Goal: Task Accomplishment & Management: Use online tool/utility

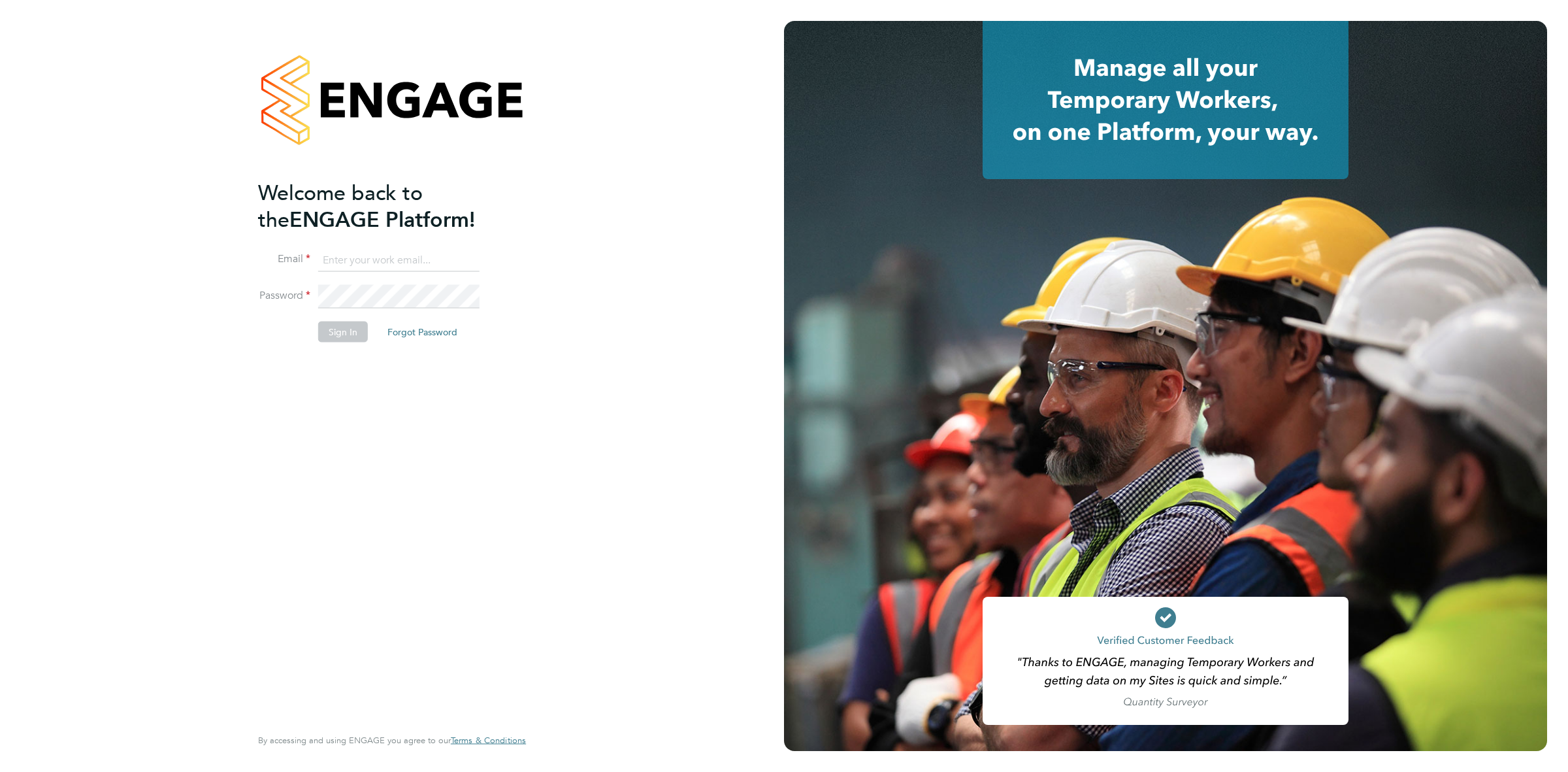
type input "[EMAIL_ADDRESS][DOMAIN_NAME]"
click at [345, 333] on button "Sign In" at bounding box center [343, 332] width 49 height 21
click at [603, 162] on div "Sorry, we are having problems connecting to our services." at bounding box center [392, 386] width 784 height 772
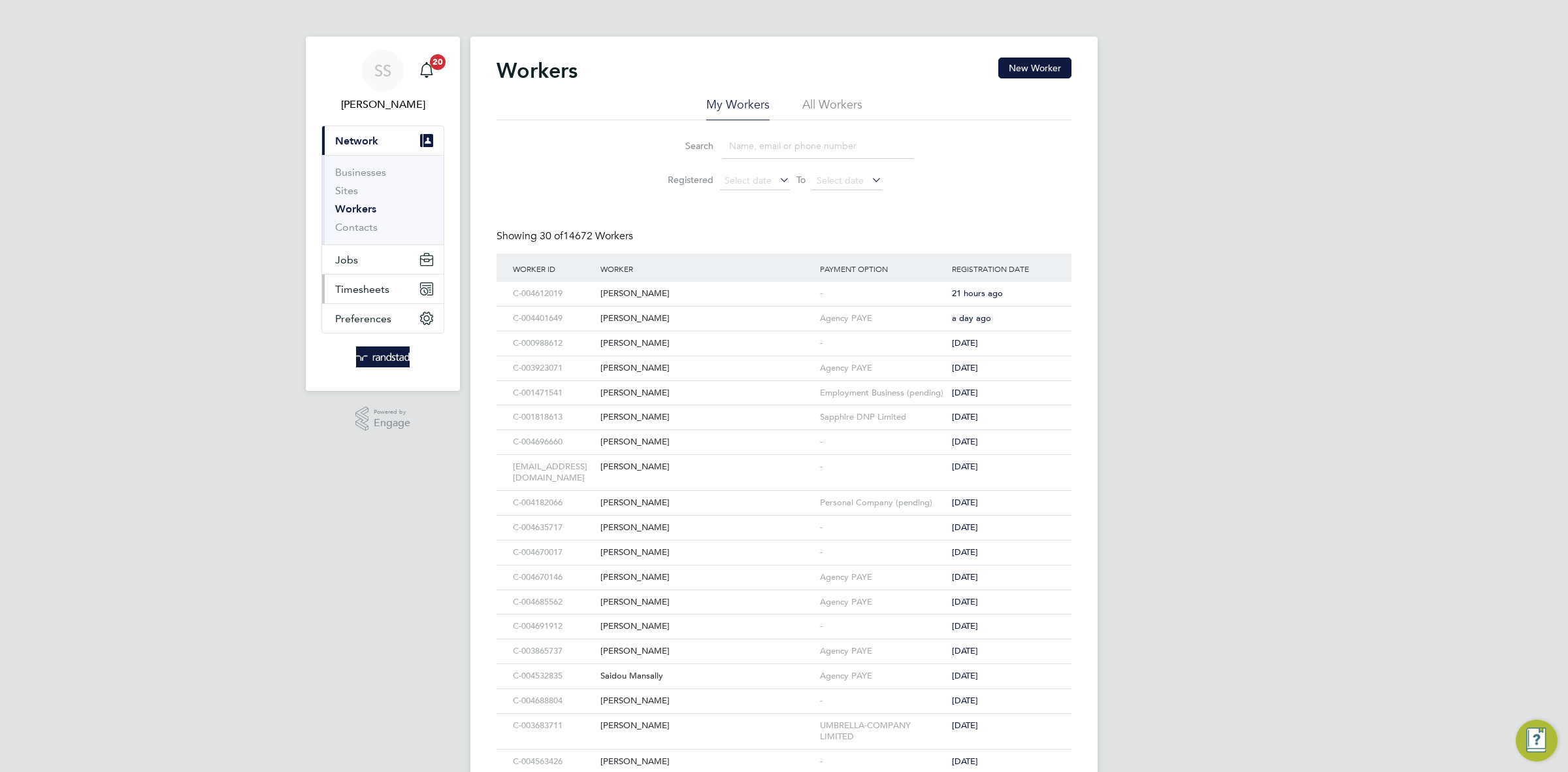
click at [383, 283] on span "Timesheets" at bounding box center [363, 289] width 54 height 12
click at [371, 233] on link "Timesheets" at bounding box center [363, 231] width 54 height 12
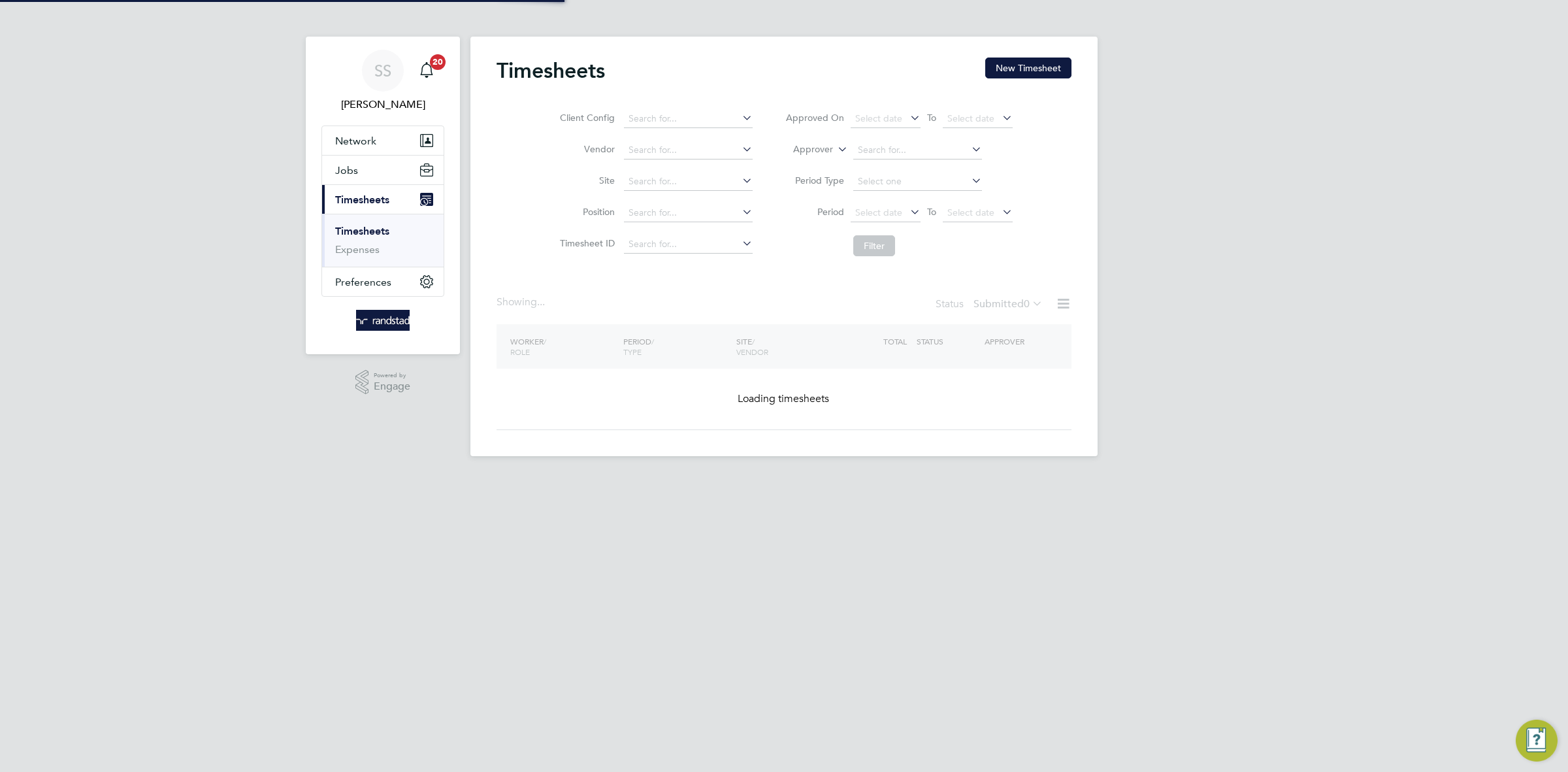
click at [1045, 79] on div "Timesheets New Timesheet" at bounding box center [784, 78] width 575 height 40
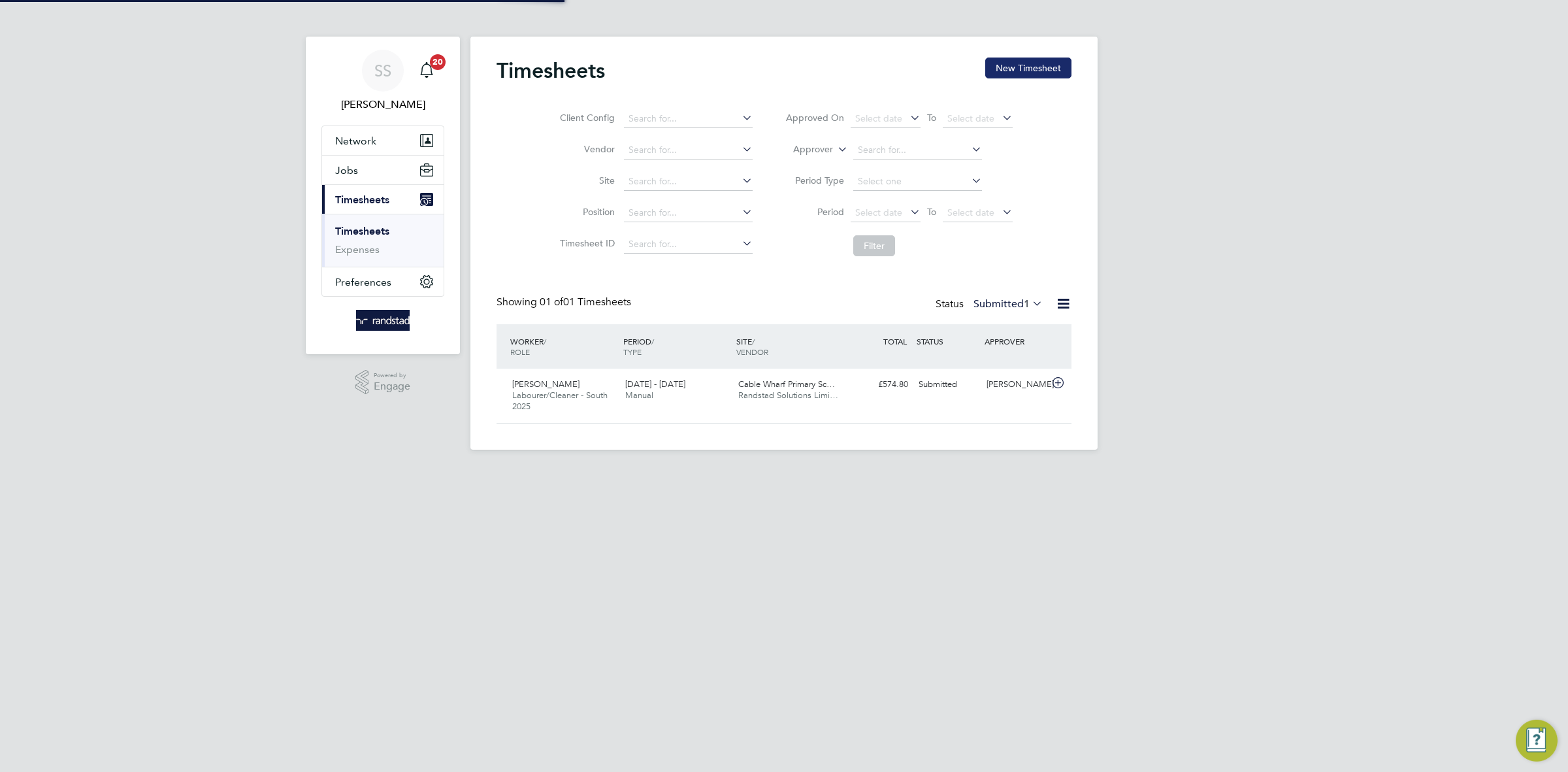
scroll to position [33, 113]
click at [1045, 74] on button "New Timesheet" at bounding box center [1028, 68] width 87 height 21
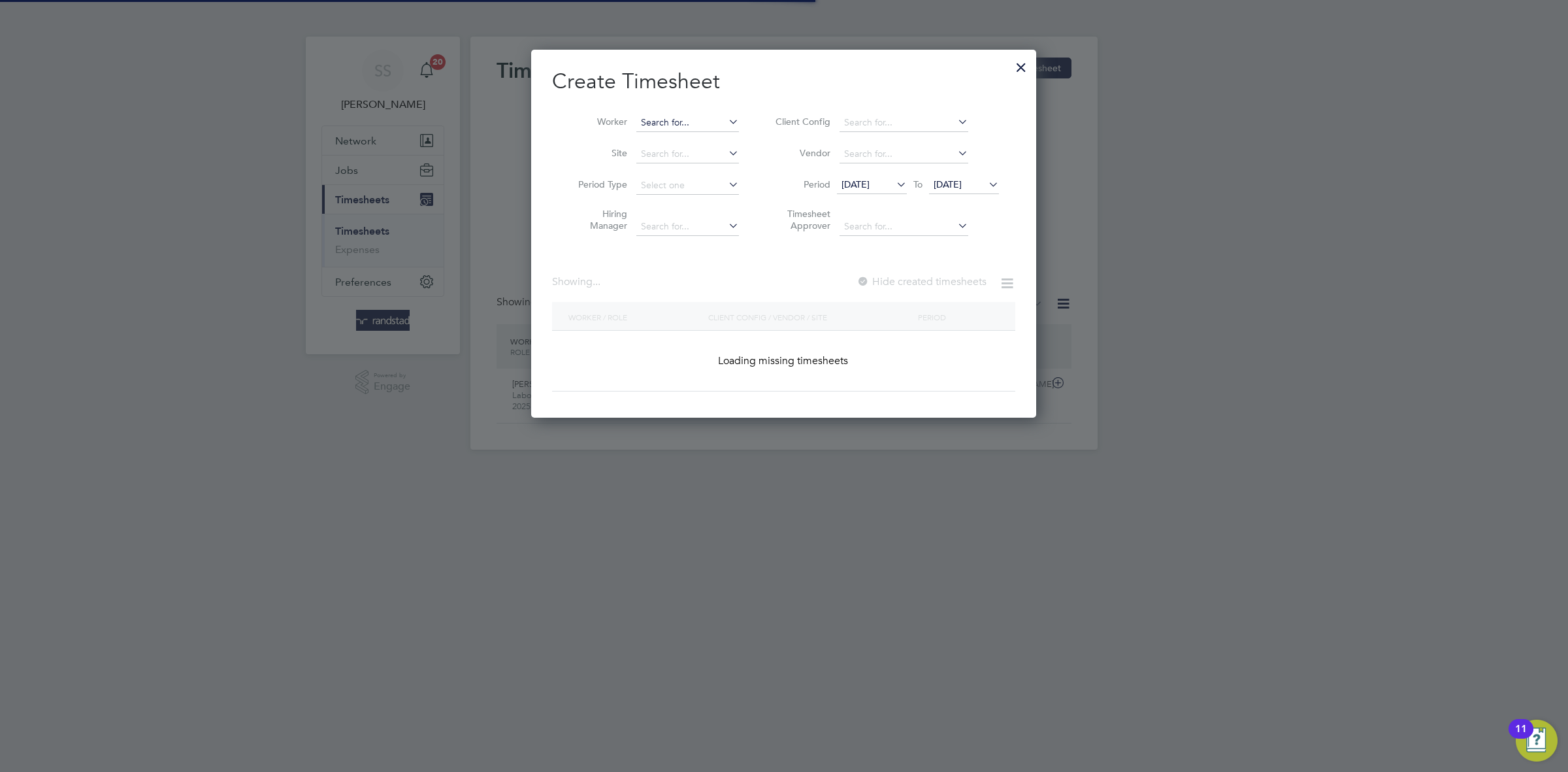
scroll to position [370, 505]
click at [689, 128] on input at bounding box center [688, 123] width 102 height 18
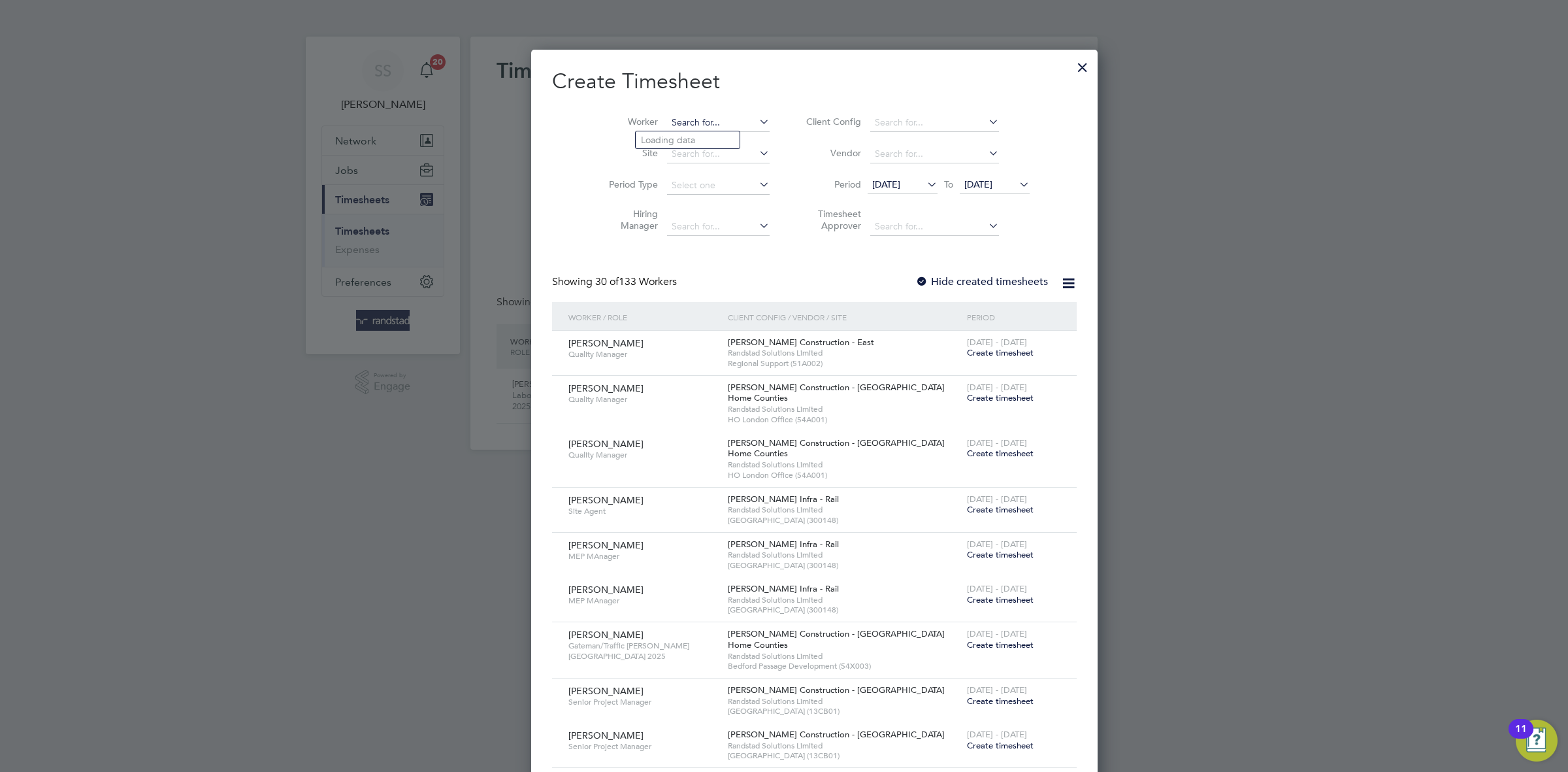
scroll to position [2808, 505]
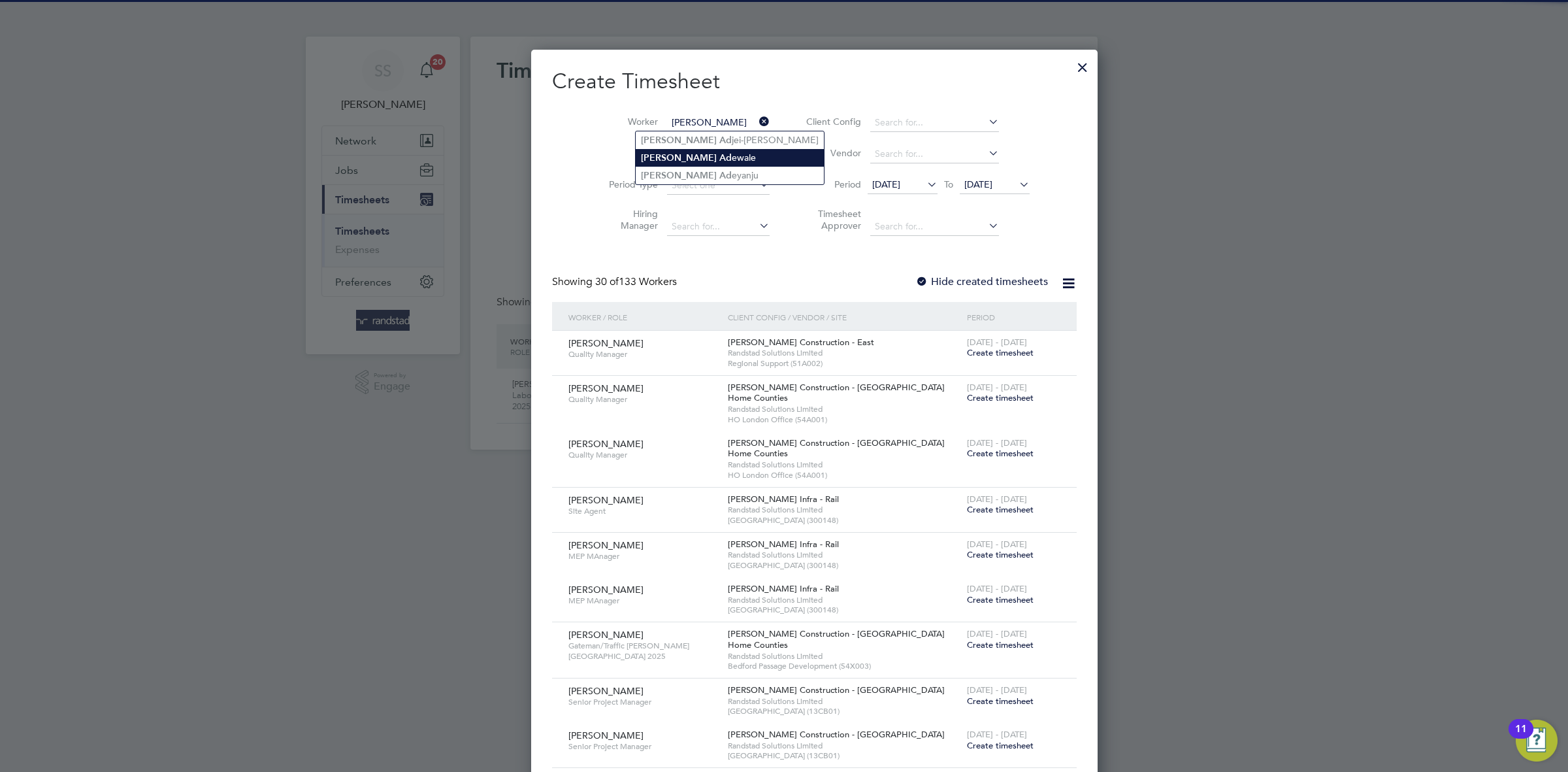
click at [702, 165] on li "Joshua Ad ewale" at bounding box center [730, 158] width 188 height 17
type input "Joshua Adewale"
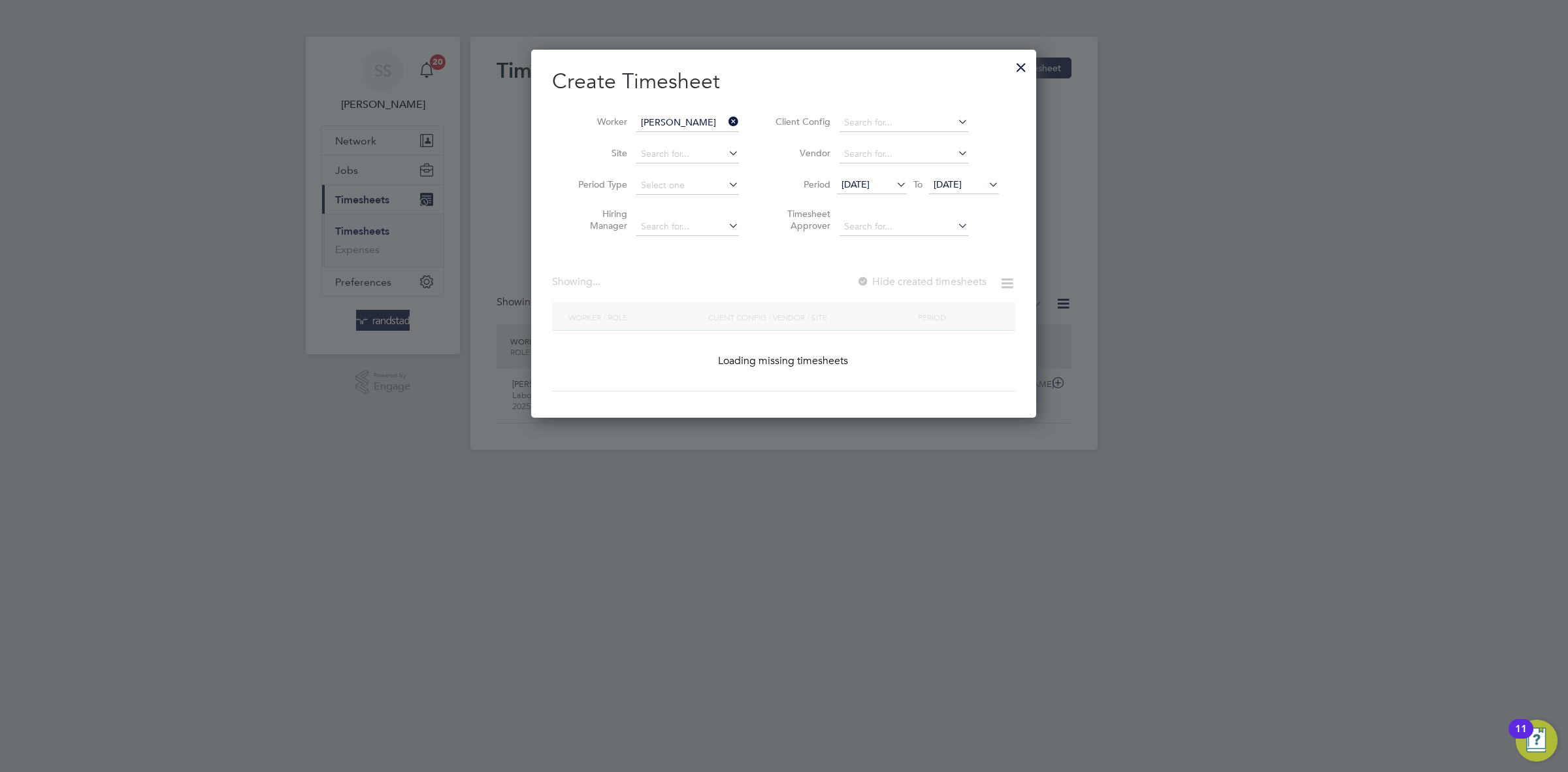
scroll to position [370, 505]
click at [707, 121] on input at bounding box center [688, 123] width 102 height 18
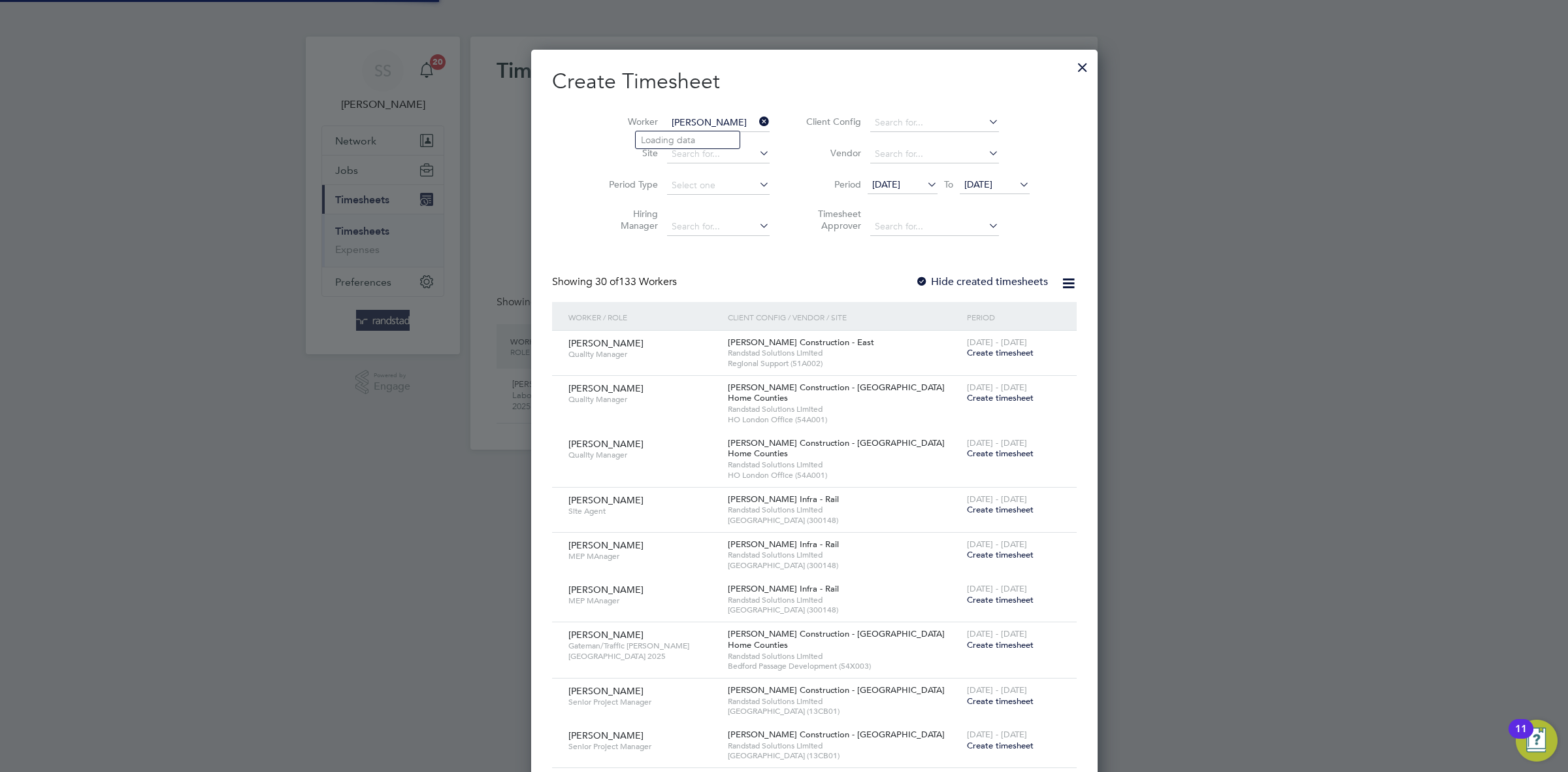
scroll to position [2808, 505]
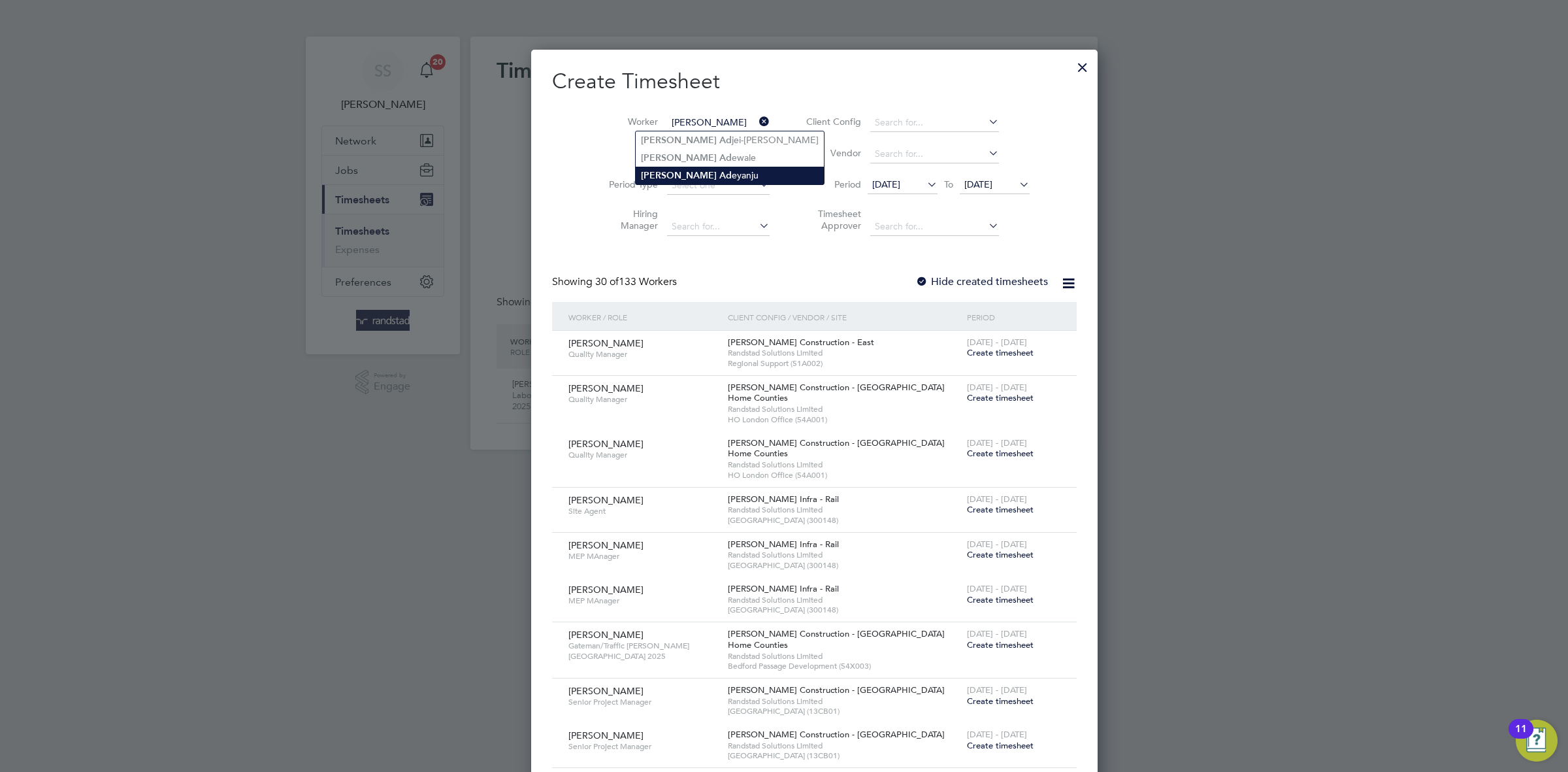
click at [698, 172] on li "Joshua Ad eyanju" at bounding box center [730, 175] width 188 height 17
type input "Joshua Adeyanju"
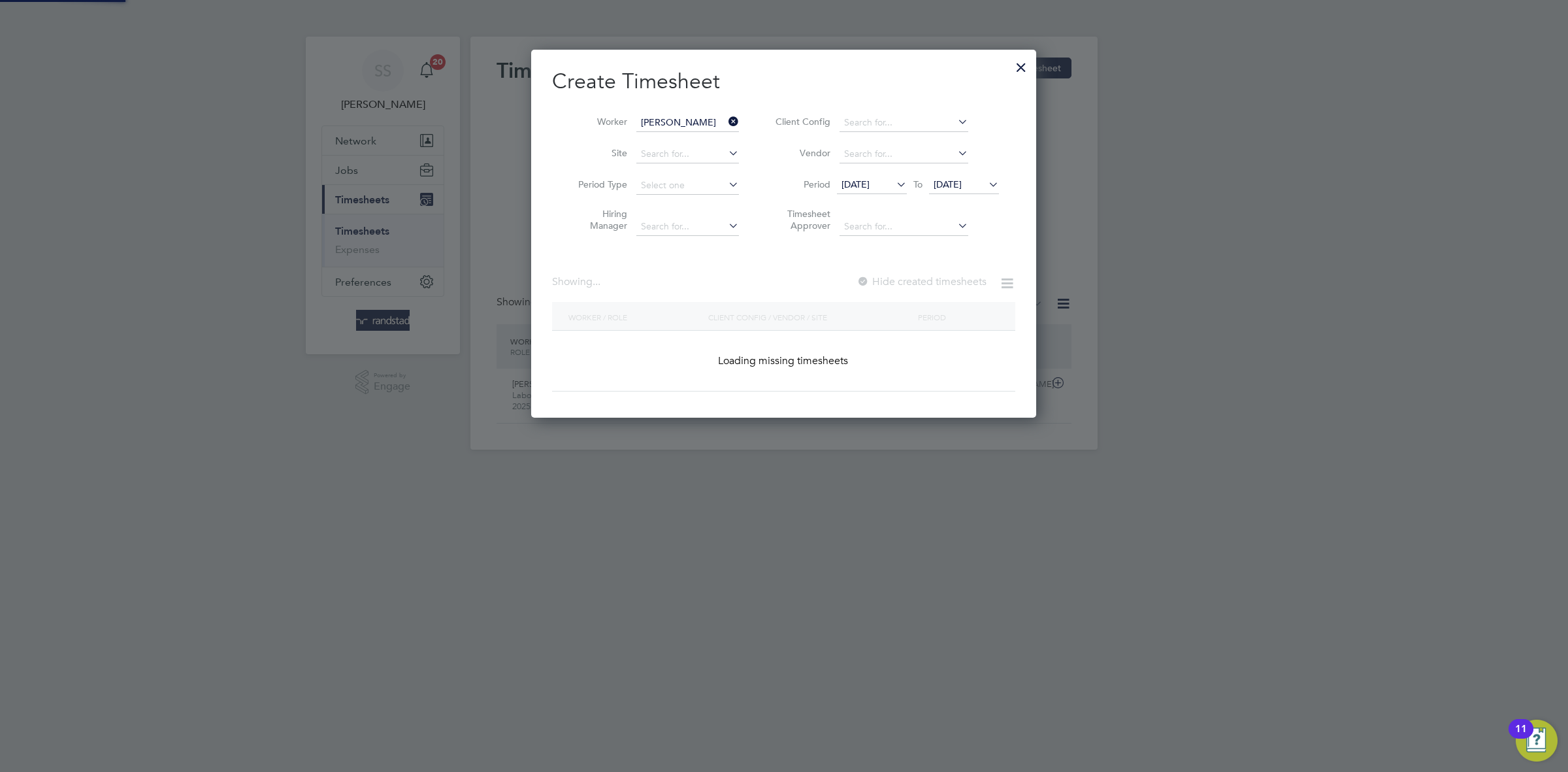
scroll to position [370, 505]
click at [809, 106] on div "Worker Joshua Adeyanju Site Period Type Hiring Manager Client Config Vendor Per…" at bounding box center [784, 172] width 463 height 142
click at [925, 282] on label "Hide created timesheets" at bounding box center [920, 282] width 133 height 13
click at [962, 179] on span "23 Sep 2025" at bounding box center [948, 184] width 28 height 12
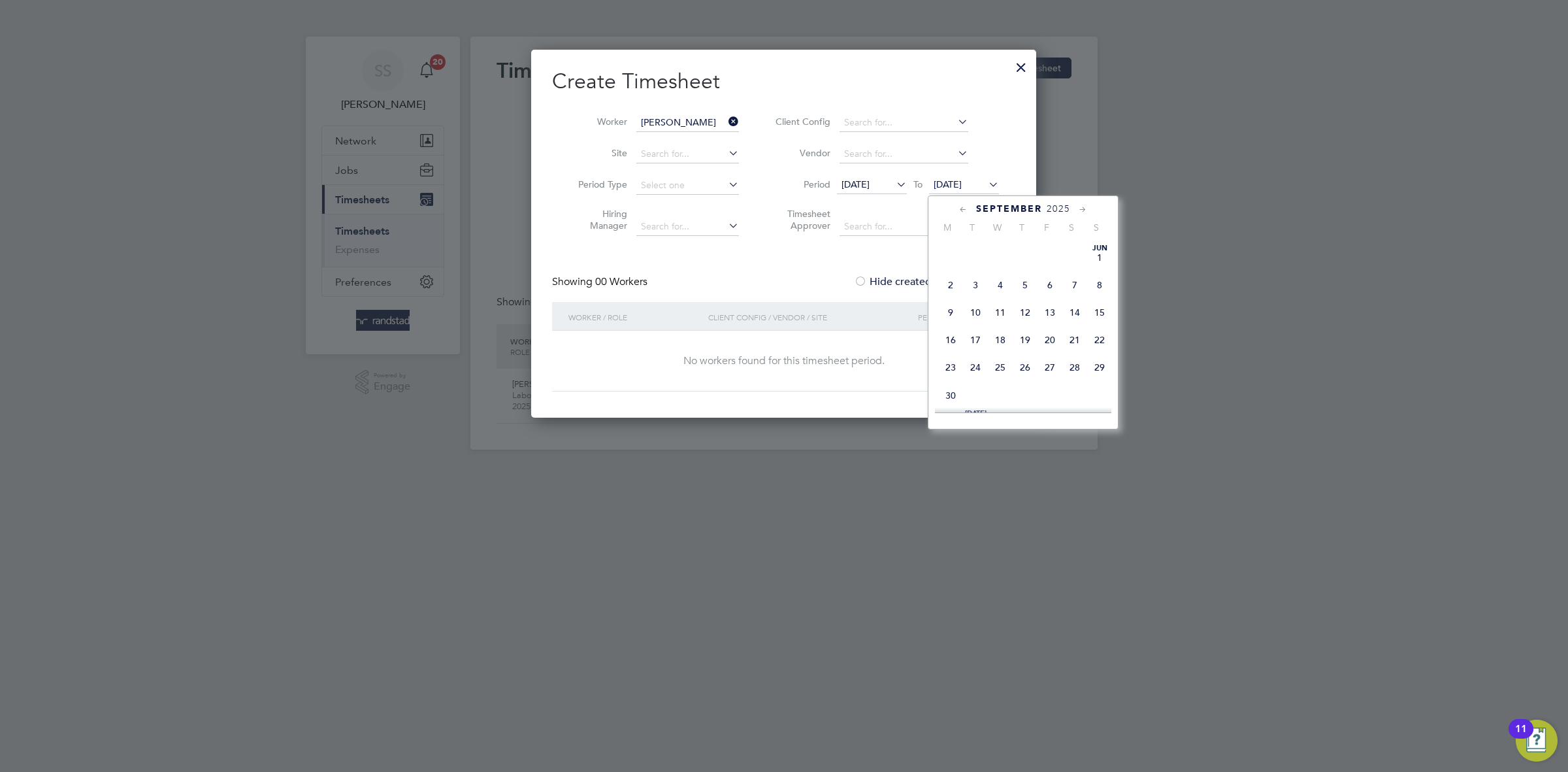
scroll to position [502, 0]
click at [1008, 322] on div "Sep 1 2 3 4 5 6 7 8 9 10 11 12 13 14 15 16 17 18 19 20 21 22 23 24 25 26 27 28 …" at bounding box center [1031, 253] width 193 height 138
click at [998, 347] on span "Oct 1" at bounding box center [1000, 335] width 25 height 25
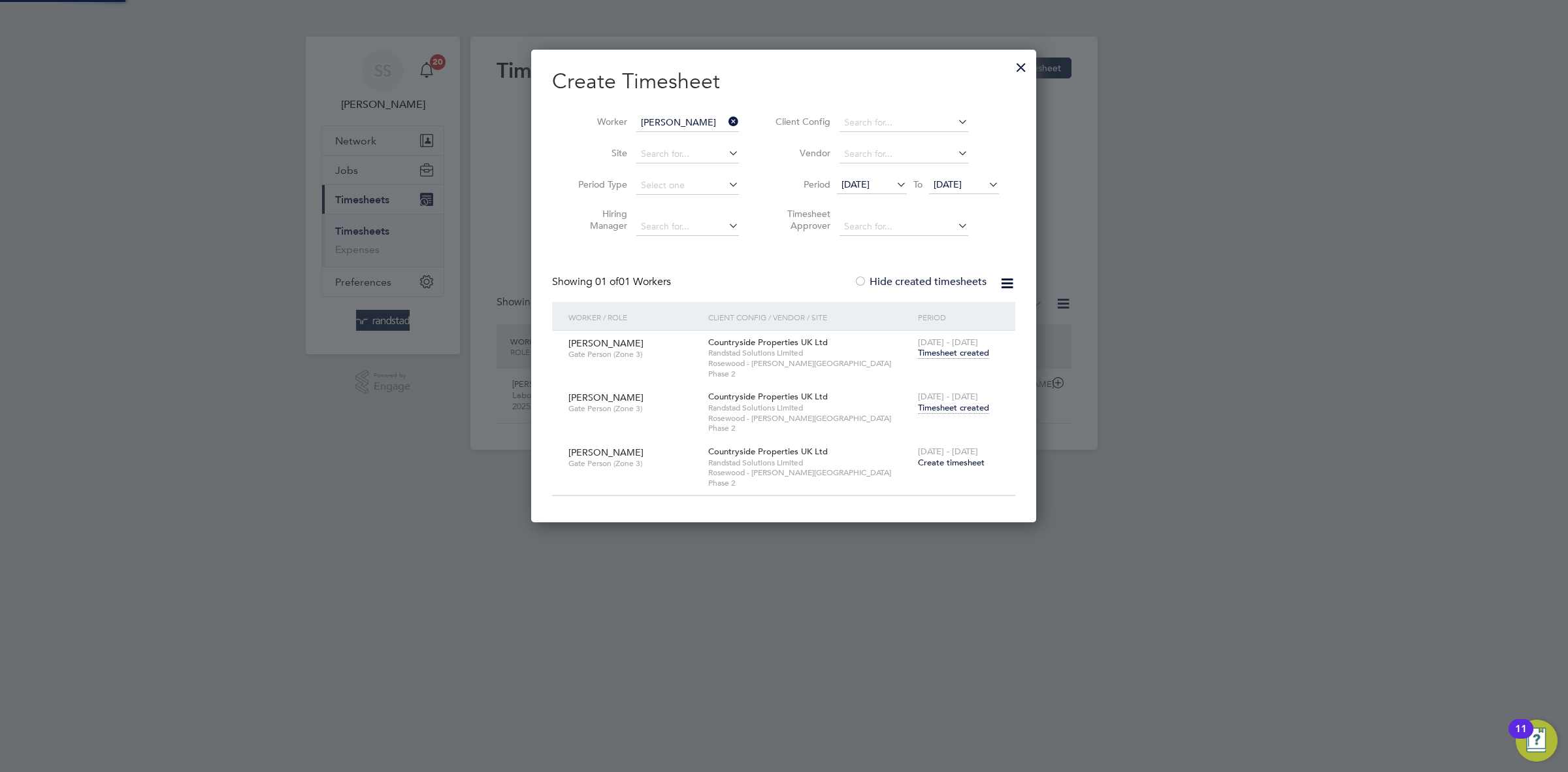
scroll to position [443, 505]
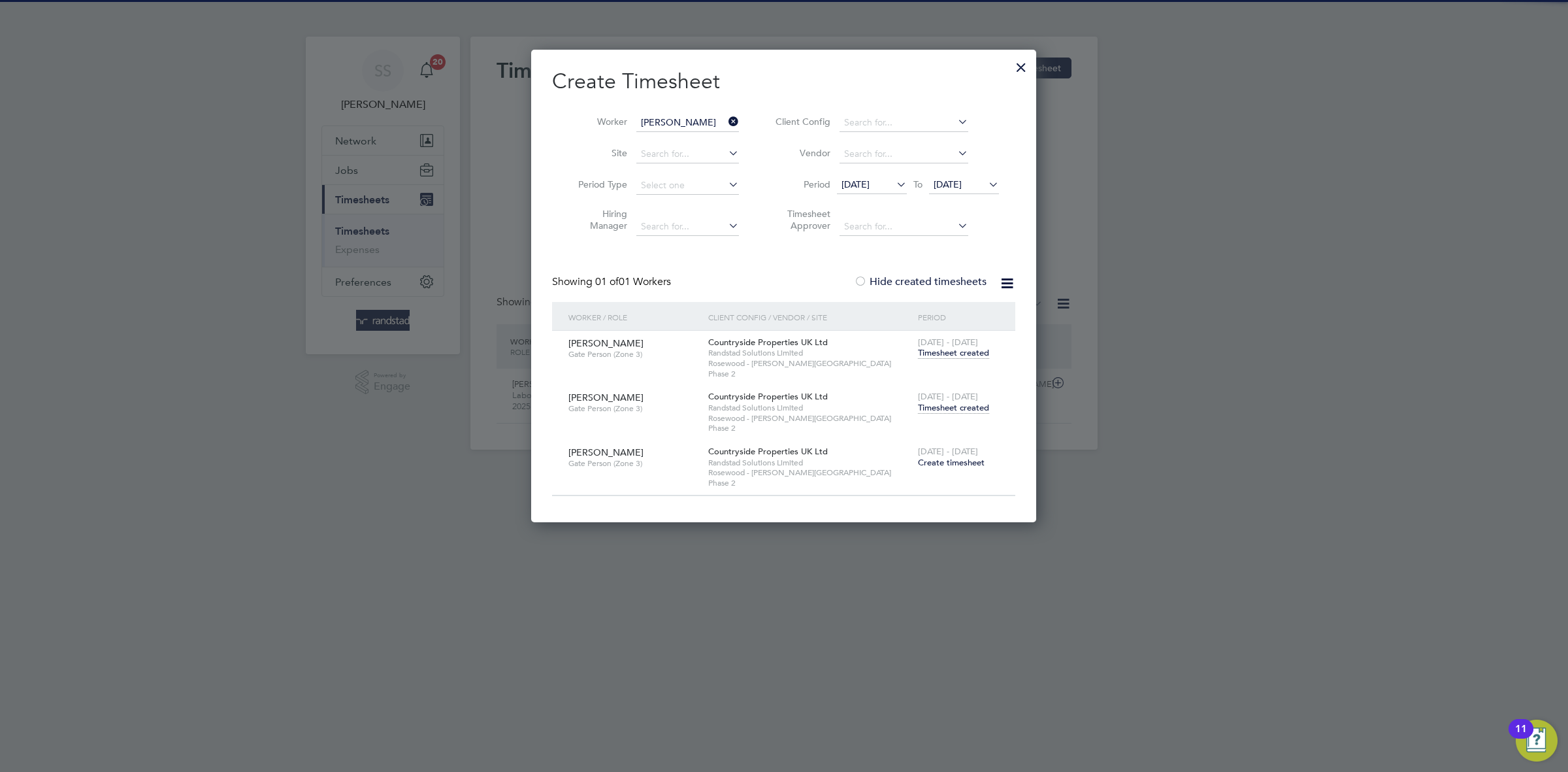
drag, startPoint x: 969, startPoint y: 402, endPoint x: 715, endPoint y: 286, distance: 279.2
click at [963, 402] on span "Timesheet created" at bounding box center [954, 407] width 71 height 12
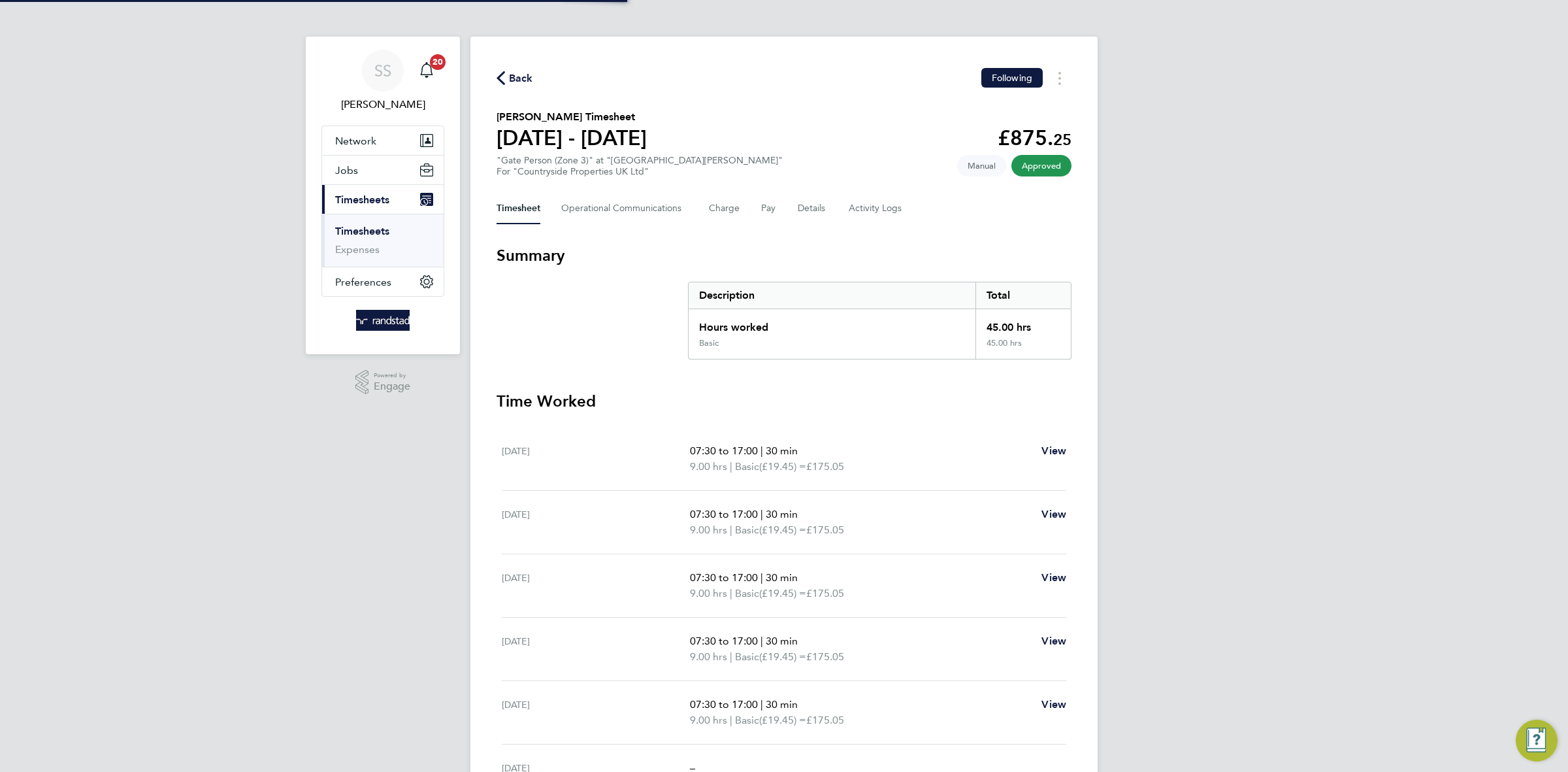
click at [906, 129] on section "Joshua Adeyanju's Timesheet 22 - 28 Sept 2025 £875. 25 "Gate Person (Zone 3)" a…" at bounding box center [784, 143] width 575 height 68
drag, startPoint x: 527, startPoint y: 69, endPoint x: 714, endPoint y: 105, distance: 190.4
click at [525, 71] on span "Back" at bounding box center [520, 78] width 24 height 16
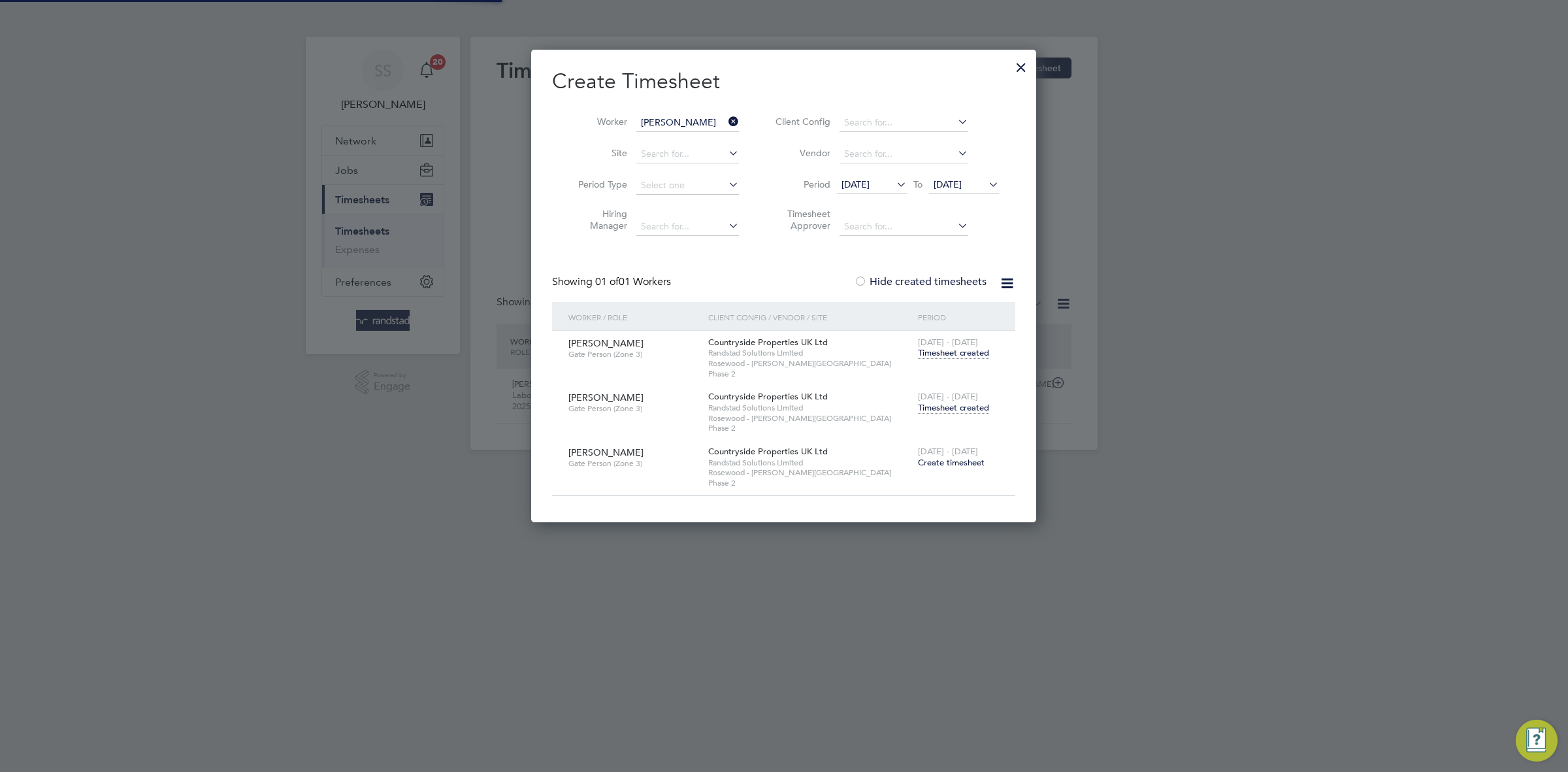
click at [685, 122] on input "Joshua Adeyanju" at bounding box center [688, 123] width 102 height 18
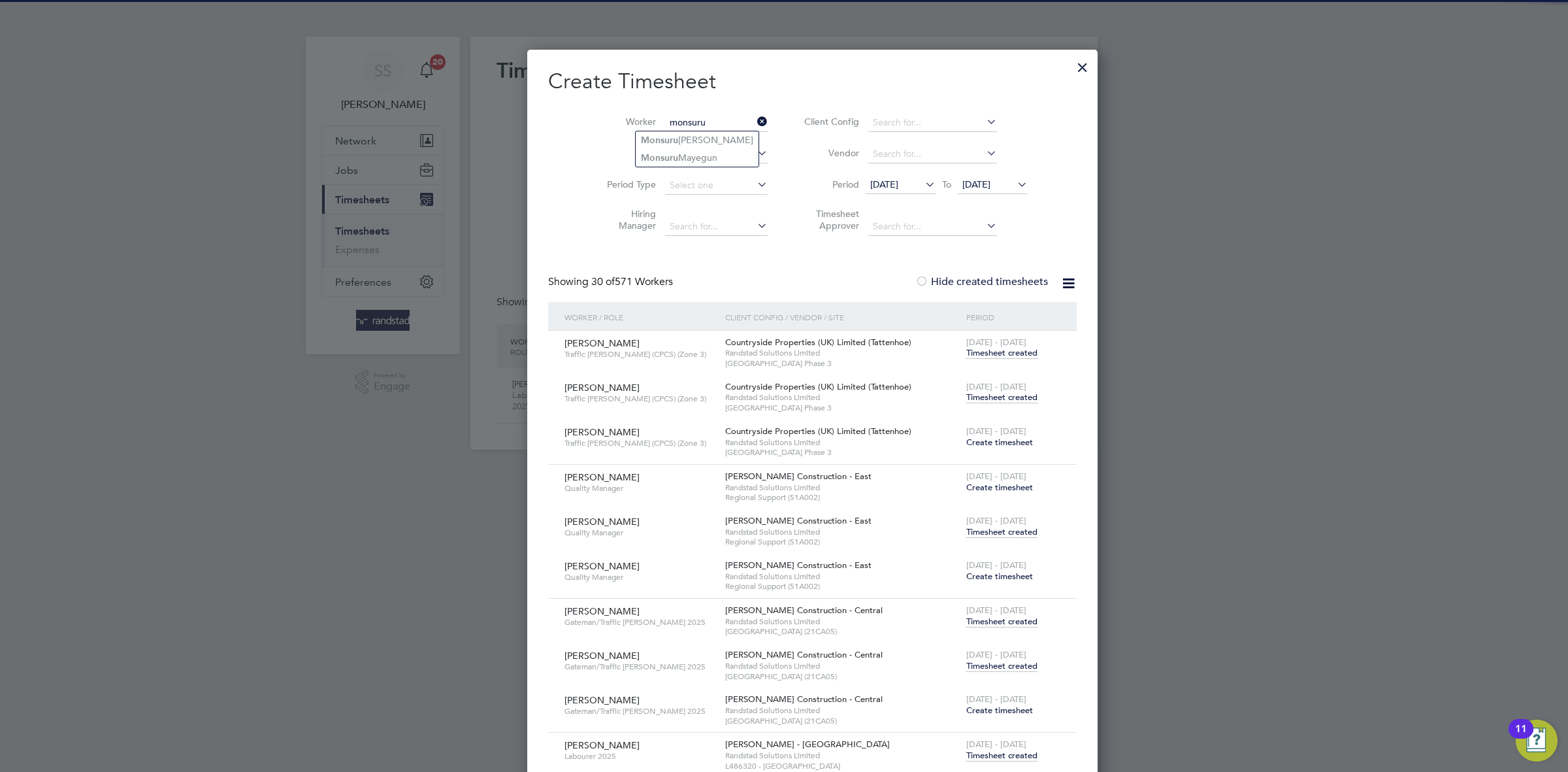
click at [702, 154] on li "Monsuru Mayegun" at bounding box center [697, 158] width 123 height 17
type input "Monsuru Mayegun"
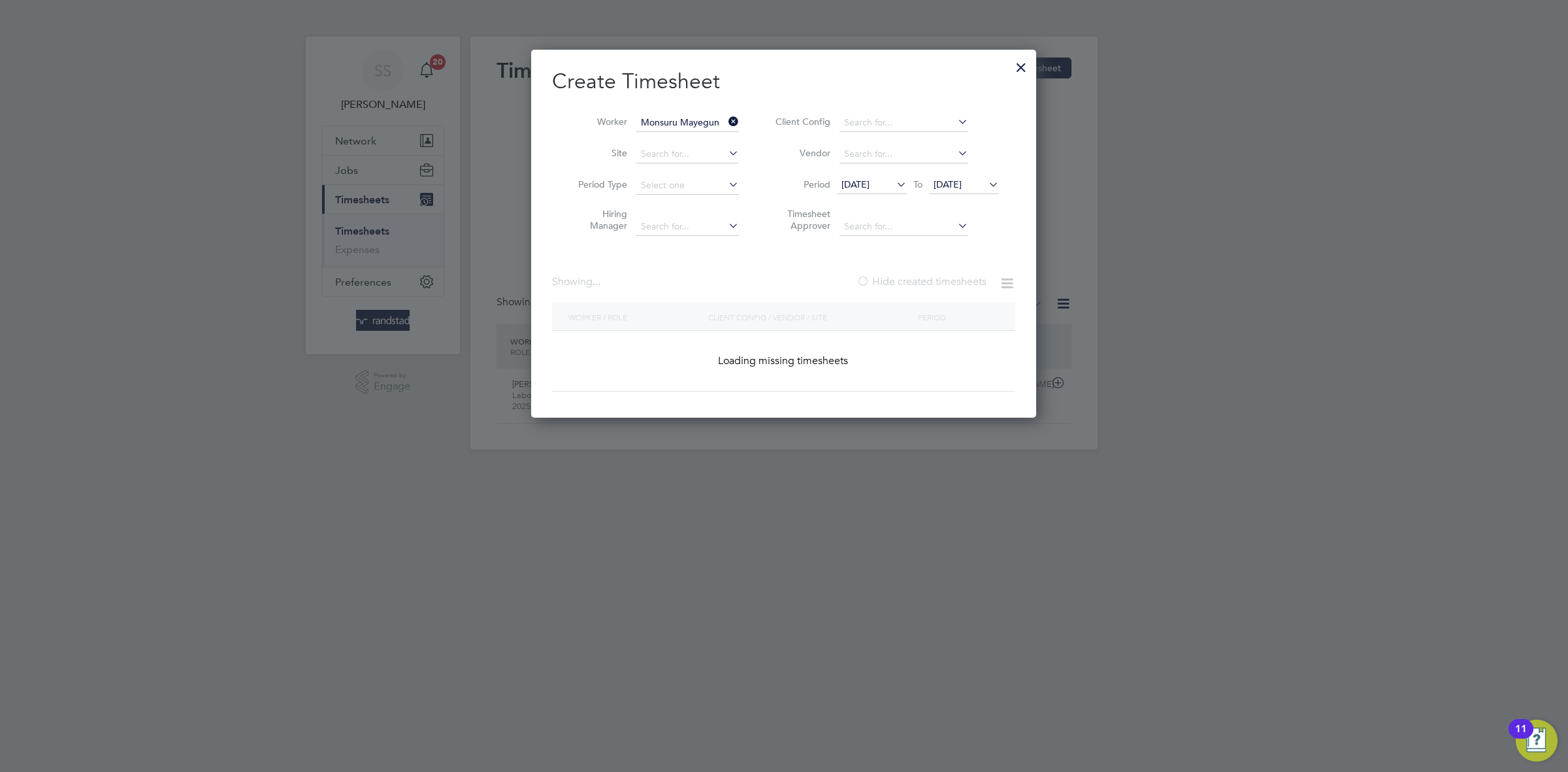
click at [786, 82] on h2 "Create Timesheet" at bounding box center [784, 81] width 463 height 27
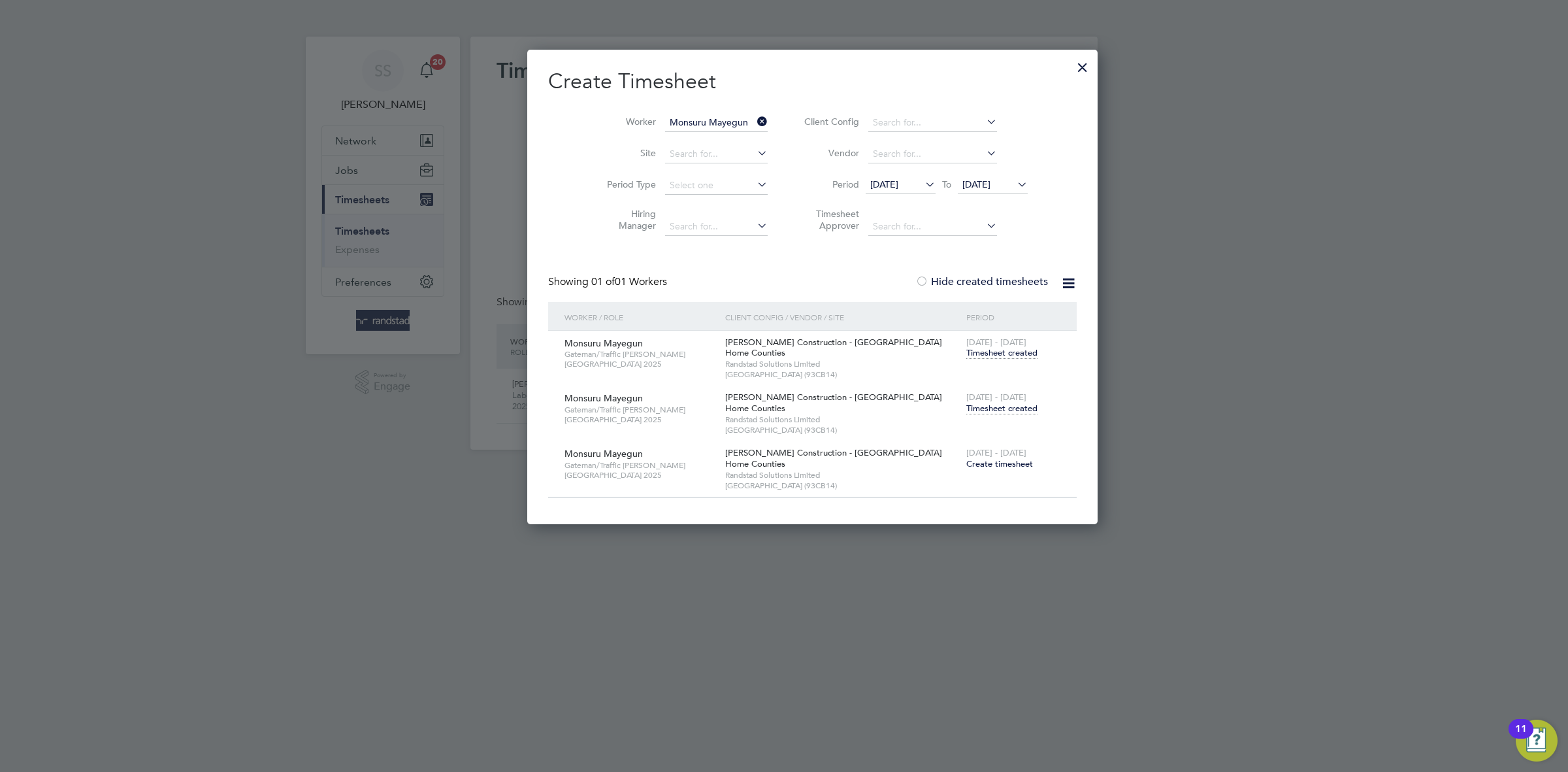
click at [966, 408] on span "Timesheet created" at bounding box center [1002, 408] width 71 height 12
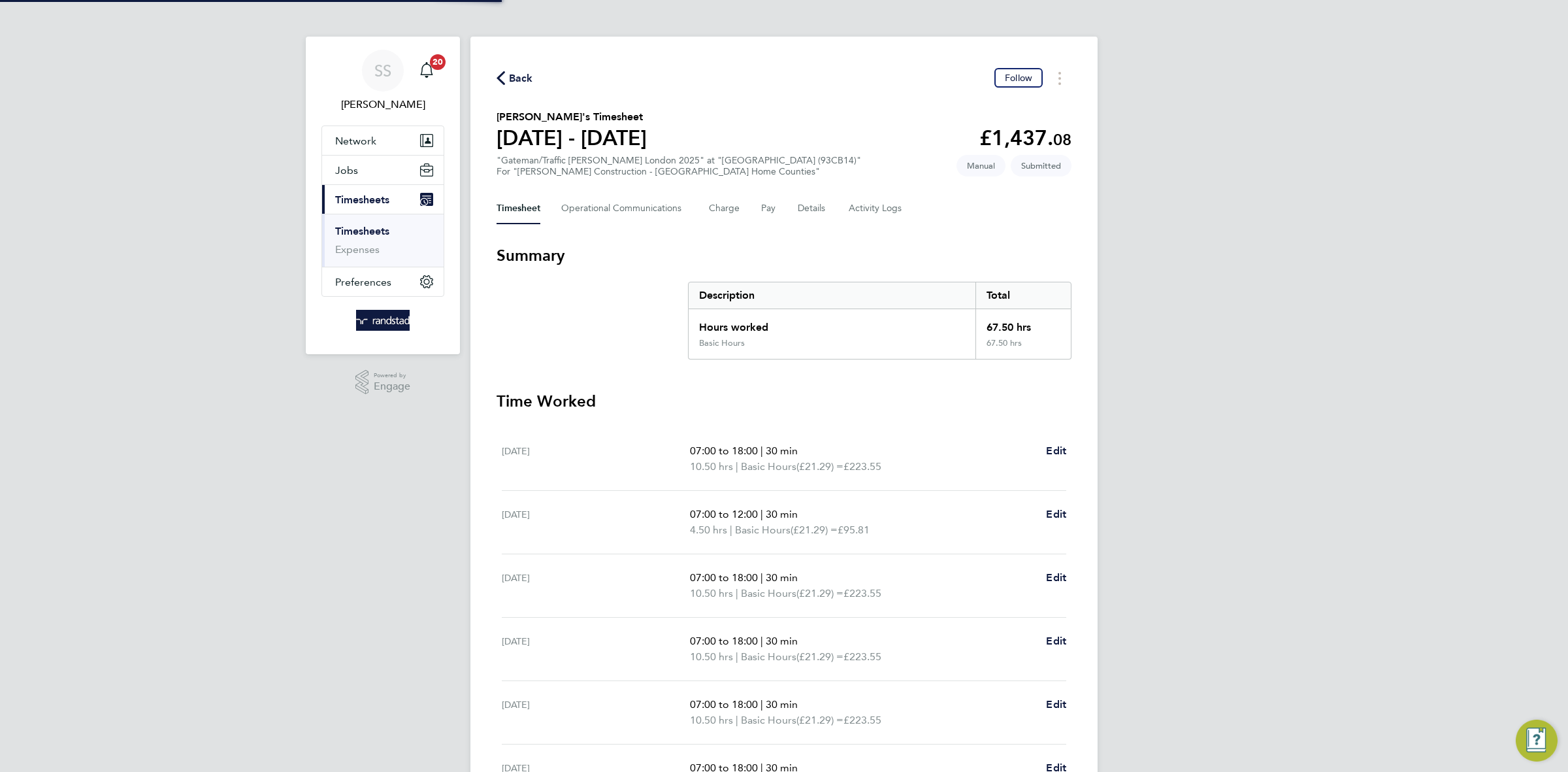
click at [813, 83] on div "Back Follow" at bounding box center [784, 78] width 575 height 21
click at [517, 73] on span "Back" at bounding box center [520, 78] width 24 height 16
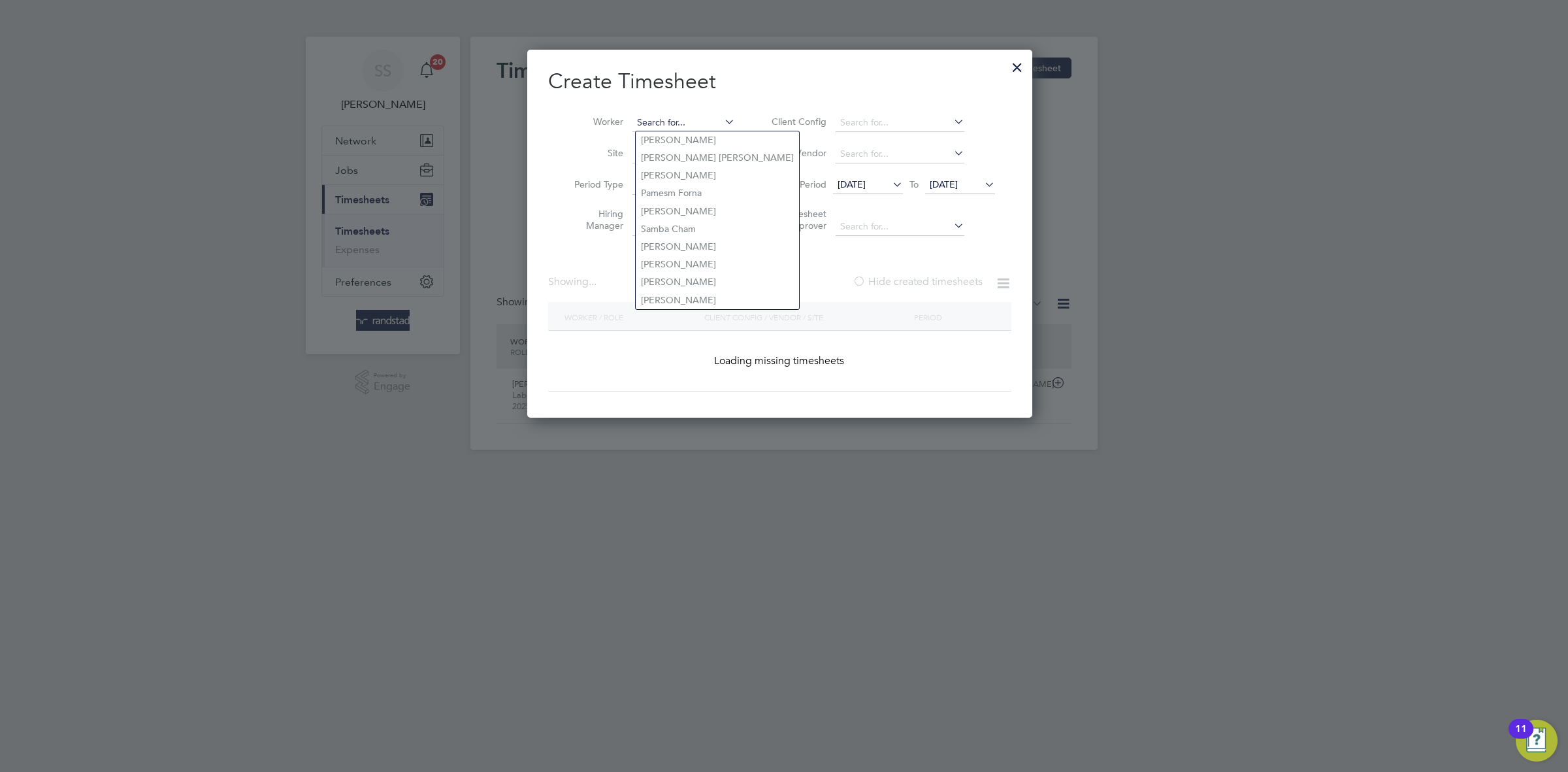
click at [690, 117] on input at bounding box center [683, 123] width 102 height 18
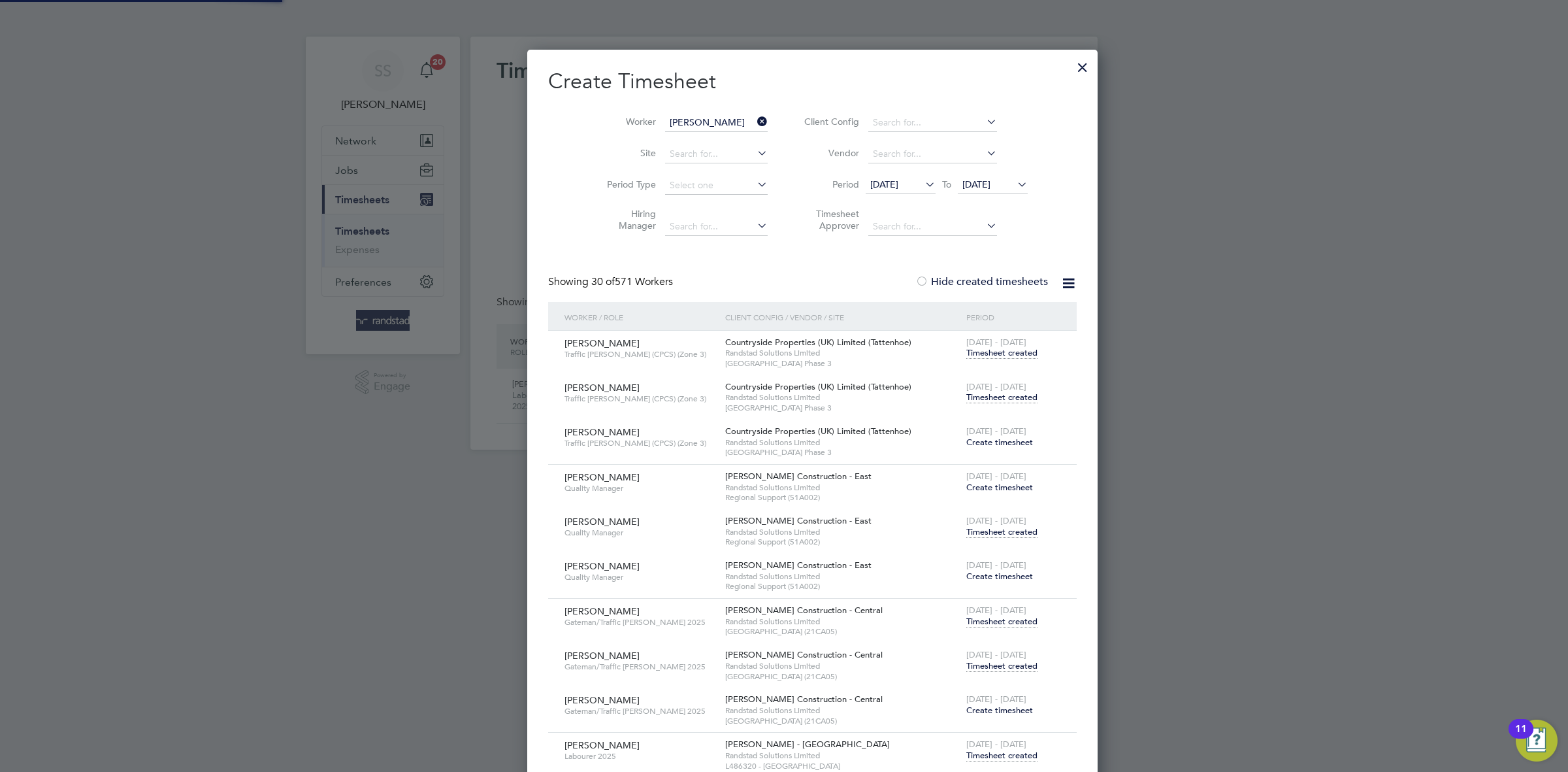
click at [682, 137] on b "Smith" at bounding box center [697, 139] width 76 height 11
type input "Iain Smith"
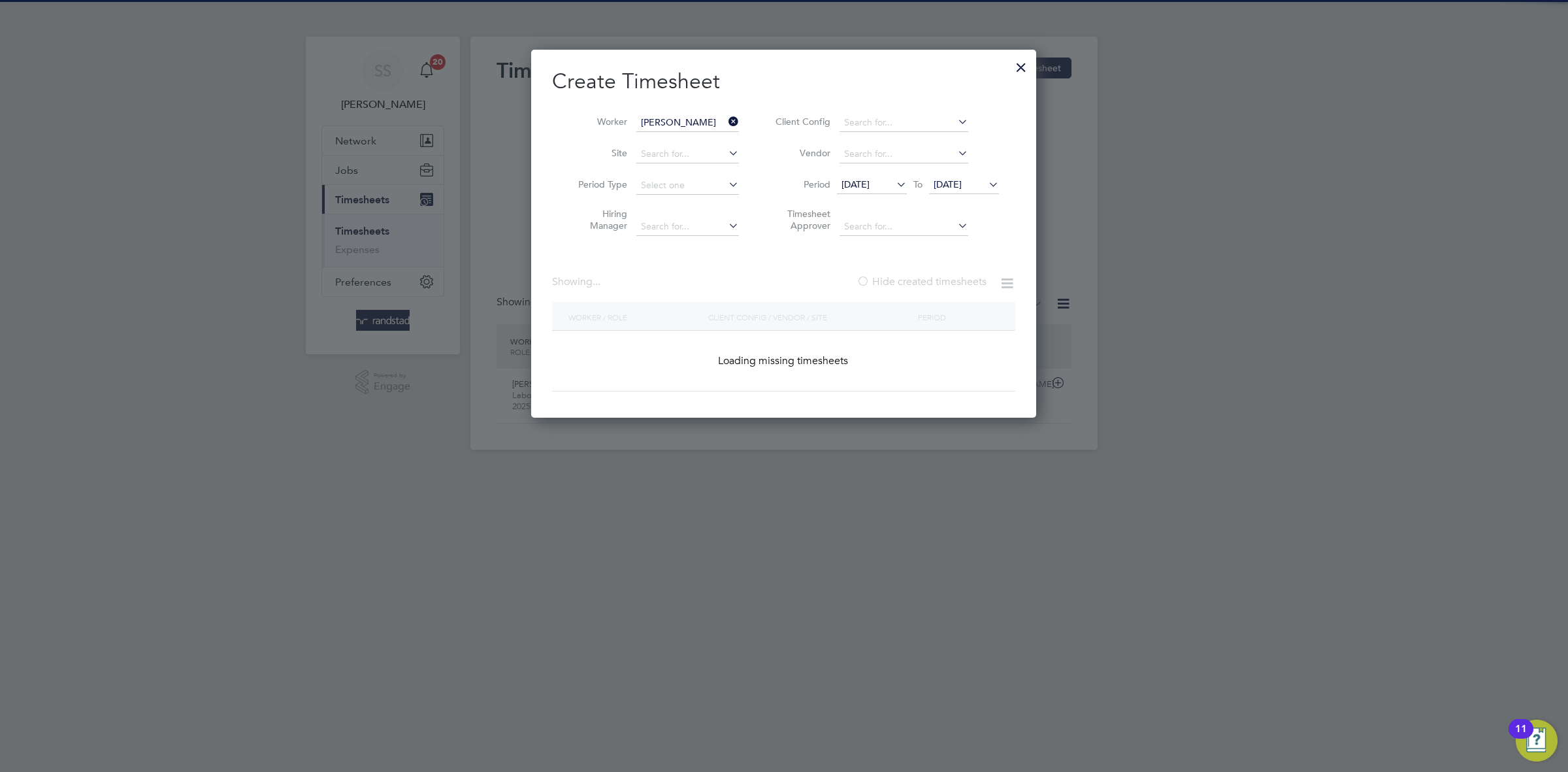
click at [847, 95] on div "Create Timesheet Worker Iain Smith Site Period Type Hiring Manager Client Confi…" at bounding box center [784, 229] width 463 height 323
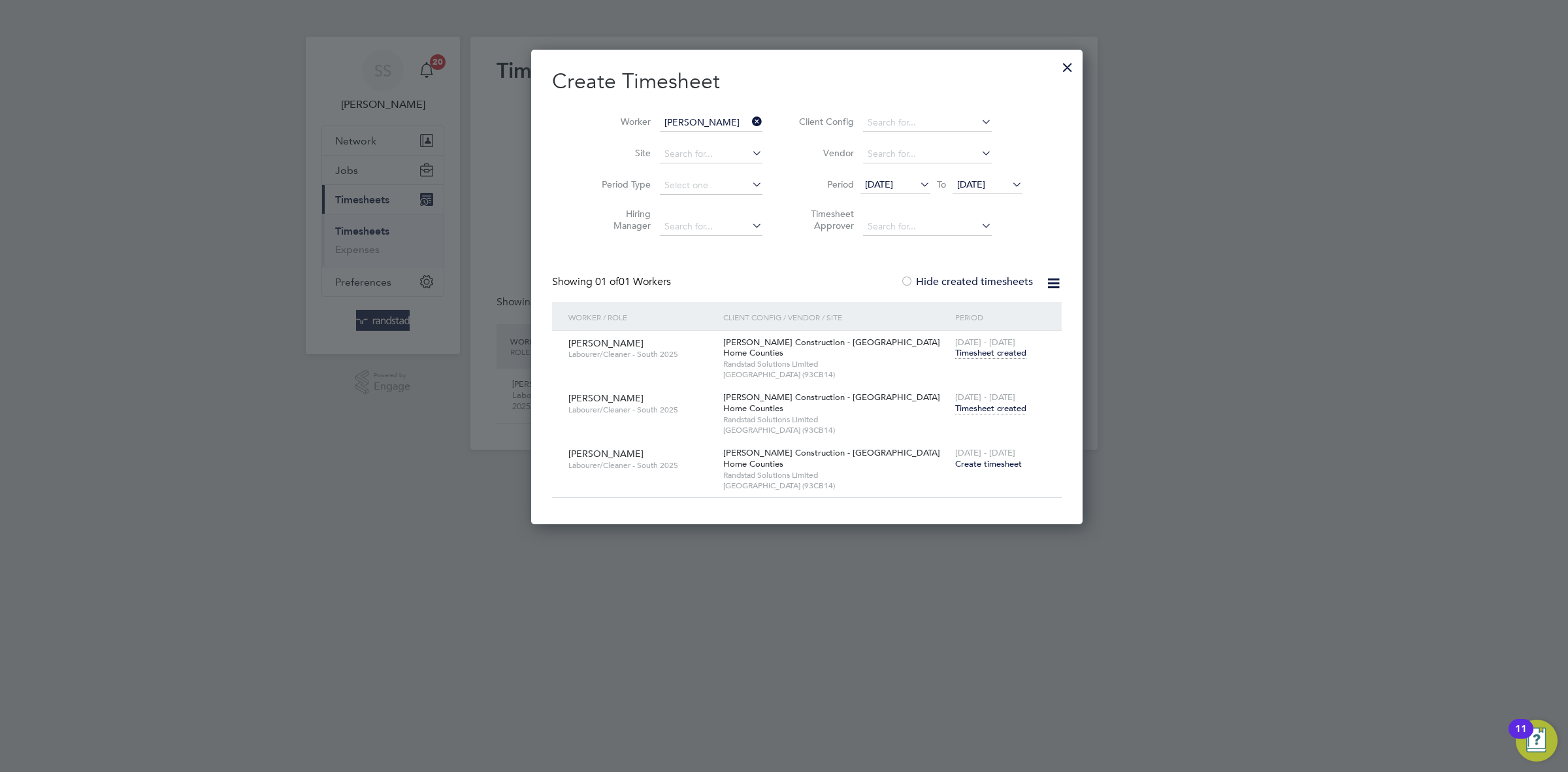
drag, startPoint x: 953, startPoint y: 378, endPoint x: 944, endPoint y: 399, distance: 22.8
click at [953, 378] on div "Iain Smith Labourer/Cleaner - South 2025 Morgan Sindall Construction - London H…" at bounding box center [807, 358] width 509 height 55
click at [955, 407] on span "Timesheet created" at bounding box center [991, 408] width 71 height 12
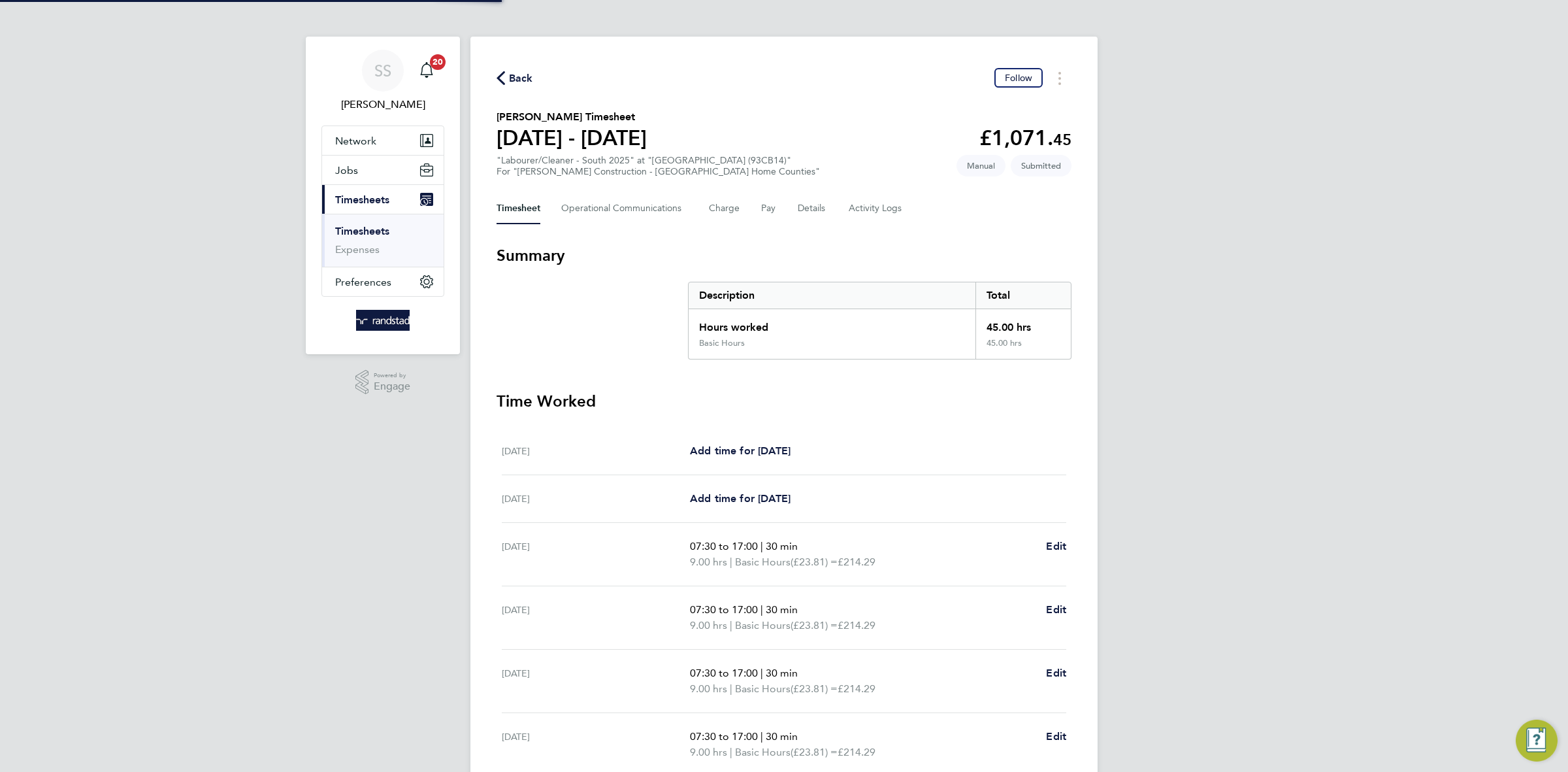
click at [813, 94] on div "Back Follow Iain Smith's Timesheet 20 - 26 Sept 2025 £1,071. 45 "Labourer/Clean…" at bounding box center [784, 485] width 627 height 897
click at [674, 105] on div "Back Follow Iain Smith's Timesheet 20 - 26 Sept 2025 £1,071. 45 "Labourer/Clean…" at bounding box center [784, 485] width 627 height 897
